Goal: Task Accomplishment & Management: Use online tool/utility

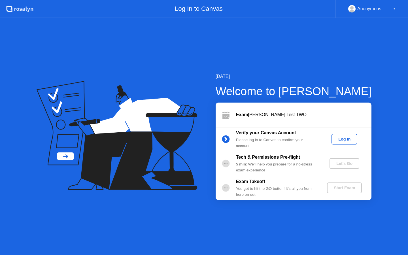
click at [349, 140] on div "Log In" at bounding box center [344, 139] width 21 height 5
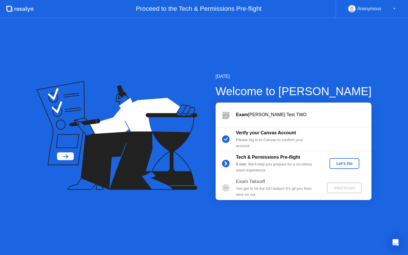
click at [341, 163] on div "Let's Go" at bounding box center [344, 163] width 25 height 5
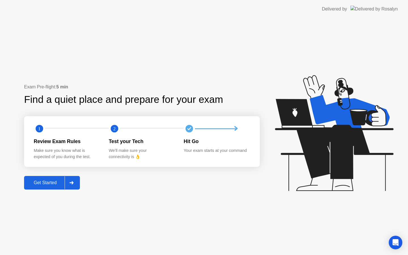
click at [40, 180] on div "Get Started" at bounding box center [45, 182] width 39 height 5
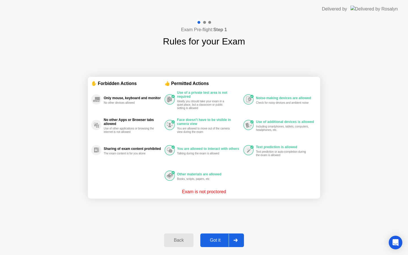
click at [213, 242] on div "Got it" at bounding box center [215, 240] width 27 height 5
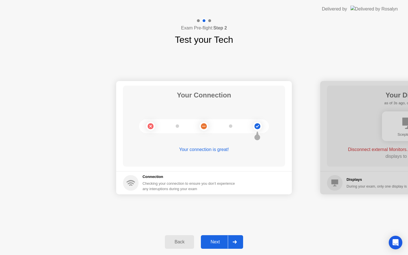
click at [216, 244] on div "Next" at bounding box center [215, 242] width 25 height 5
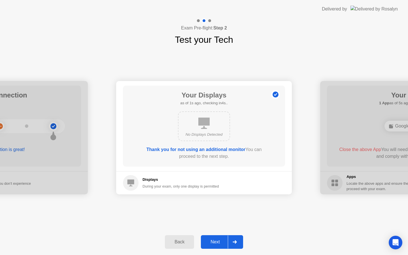
click at [214, 245] on div "Next" at bounding box center [215, 242] width 25 height 5
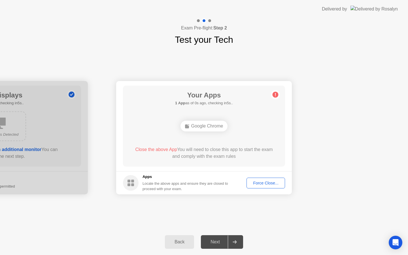
click at [275, 182] on div "Force Close..." at bounding box center [266, 183] width 35 height 5
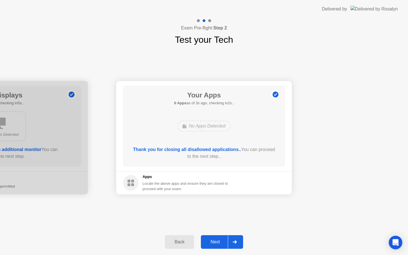
click at [220, 244] on div "Next" at bounding box center [215, 242] width 25 height 5
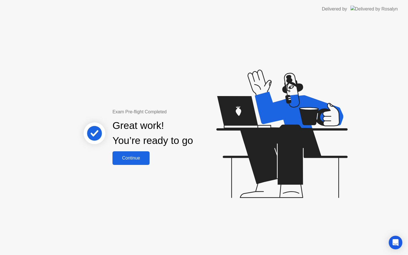
click at [142, 157] on div "Continue" at bounding box center [131, 158] width 34 height 5
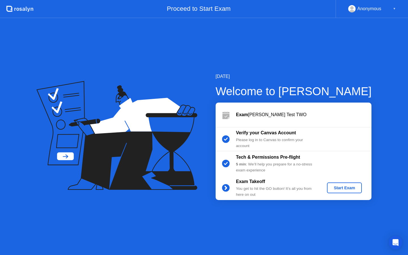
click at [349, 190] on div "Start Exam" at bounding box center [345, 188] width 30 height 5
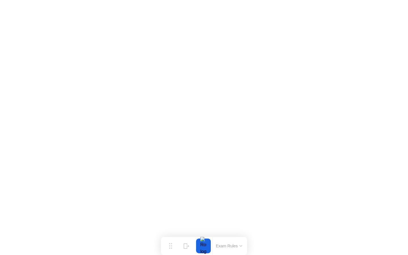
click at [225, 248] on button "Exam Rules" at bounding box center [229, 246] width 30 height 5
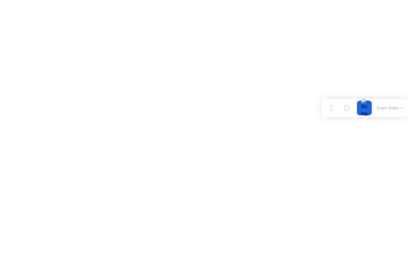
drag, startPoint x: 173, startPoint y: 246, endPoint x: 366, endPoint y: 107, distance: 237.4
click at [366, 107] on div "Move Hide Exam Rules" at bounding box center [365, 108] width 86 height 18
drag, startPoint x: 336, startPoint y: 112, endPoint x: 327, endPoint y: 113, distance: 9.1
click at [327, 113] on div "Move" at bounding box center [323, 112] width 7 height 3
click at [356, 109] on div at bounding box center [356, 108] width 12 height 15
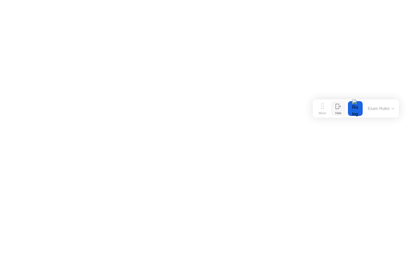
click at [338, 109] on div at bounding box center [339, 108] width 6 height 5
click at [385, 246] on icon at bounding box center [386, 244] width 3 height 5
click at [238, 245] on button "Exam Rules" at bounding box center [229, 246] width 30 height 5
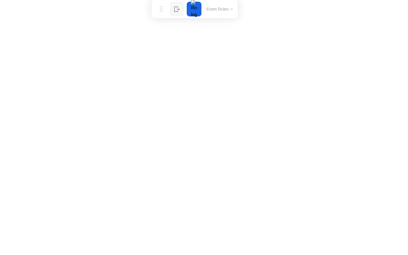
drag, startPoint x: 168, startPoint y: 246, endPoint x: 159, endPoint y: 0, distance: 246.0
click at [159, 0] on div "Move Hide Exam Rules" at bounding box center [195, 9] width 86 height 18
click at [195, 12] on div at bounding box center [195, 9] width 12 height 15
click at [193, 10] on div at bounding box center [195, 9] width 12 height 15
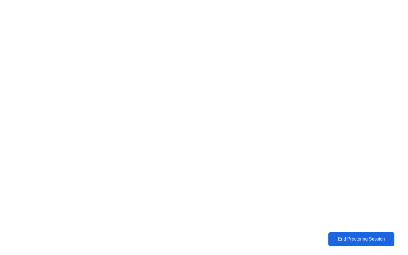
click at [347, 241] on div "End Proctoring Session" at bounding box center [362, 239] width 64 height 5
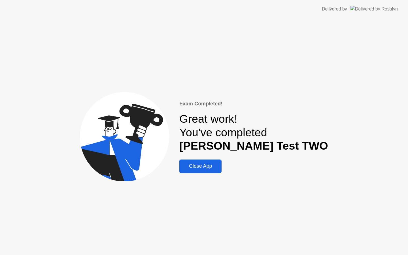
click at [222, 170] on button "Close App" at bounding box center [201, 167] width 42 height 14
